Goal: Task Accomplishment & Management: Manage account settings

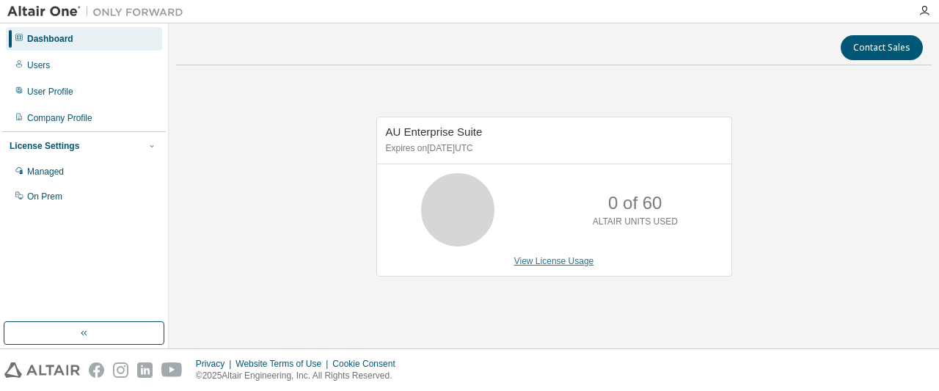
click at [556, 262] on link "View License Usage" at bounding box center [555, 261] width 80 height 10
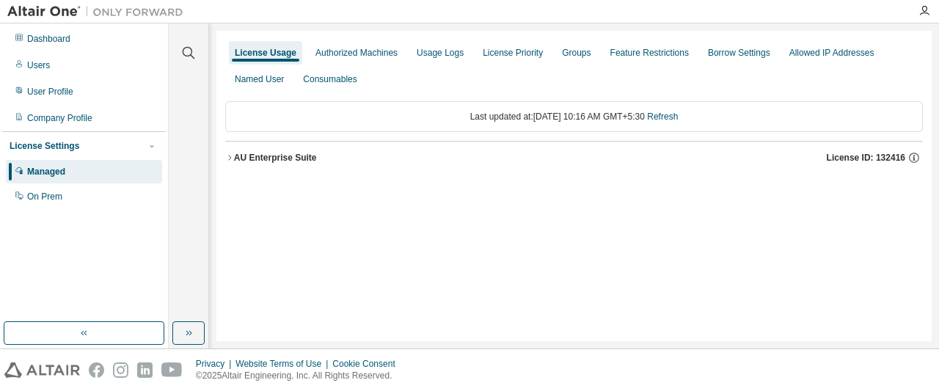
drag, startPoint x: 919, startPoint y: 21, endPoint x: 936, endPoint y: 15, distance: 17.6
click at [936, 15] on div at bounding box center [924, 11] width 29 height 22
click at [936, 15] on div at bounding box center [924, 11] width 29 height 12
drag, startPoint x: 936, startPoint y: 15, endPoint x: 919, endPoint y: 15, distance: 16.9
click at [919, 15] on div at bounding box center [924, 11] width 29 height 12
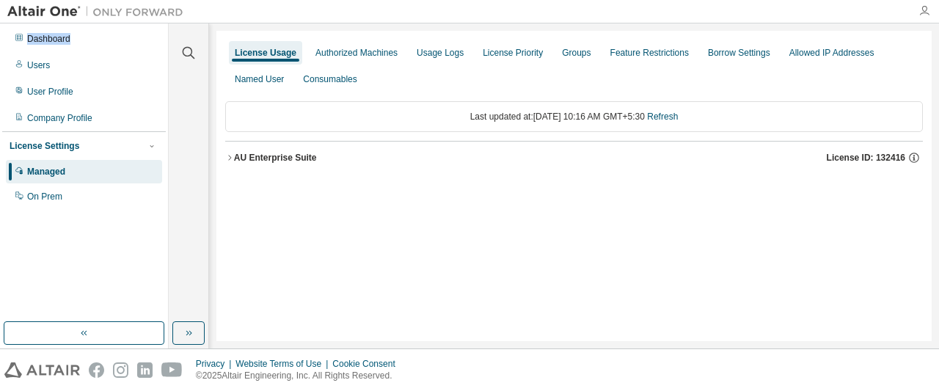
click at [919, 15] on icon "button" at bounding box center [925, 11] width 12 height 12
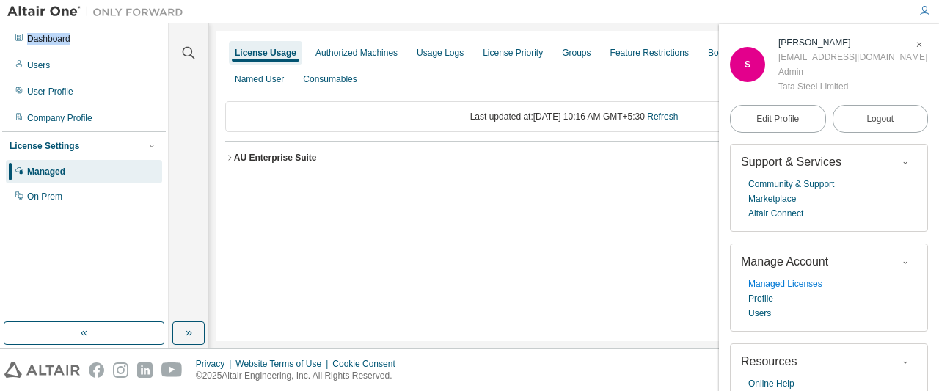
click at [785, 286] on link "Managed Licenses" at bounding box center [786, 284] width 74 height 15
